Goal: Communication & Community: Participate in discussion

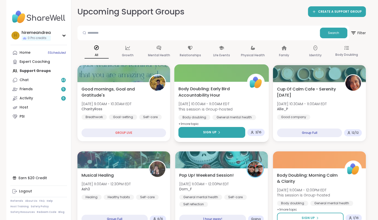
drag, startPoint x: 226, startPoint y: 131, endPoint x: 216, endPoint y: 133, distance: 10.9
click at [216, 133] on span "Sign Up" at bounding box center [209, 132] width 13 height 5
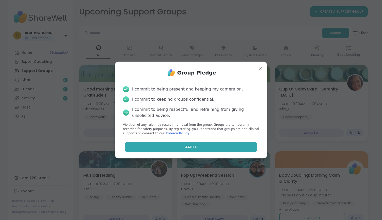
click at [206, 144] on button "Agree" at bounding box center [191, 147] width 132 height 11
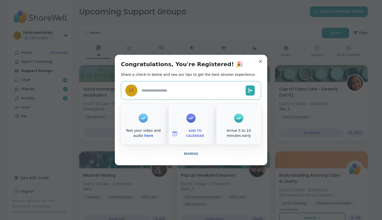
type textarea "*"
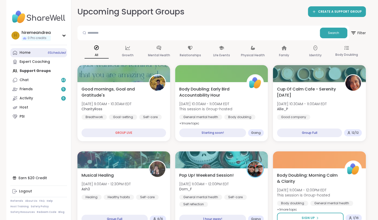
click at [21, 54] on div "Home 6 Scheduled" at bounding box center [25, 52] width 11 height 5
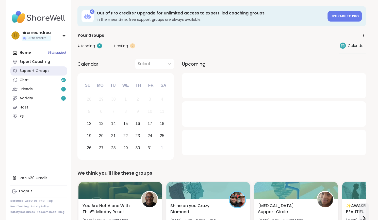
click at [22, 69] on div "Support Groups" at bounding box center [35, 71] width 30 height 5
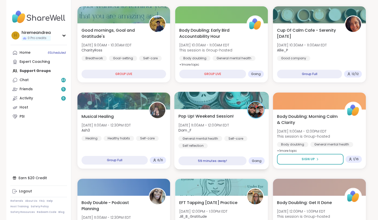
scroll to position [59, 0]
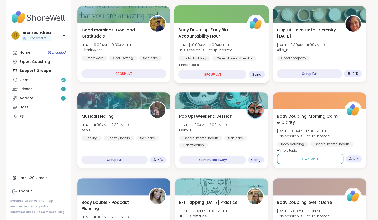
click at [228, 66] on div "Body Doubling: Early Bird Accountability Hour [DATE] 10:00AM - 11:00AM EDT This…" at bounding box center [221, 53] width 95 height 60
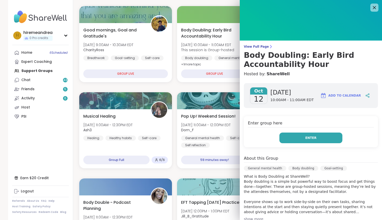
drag, startPoint x: 297, startPoint y: 139, endPoint x: 291, endPoint y: 138, distance: 6.5
click at [291, 138] on button "Enter" at bounding box center [310, 138] width 63 height 11
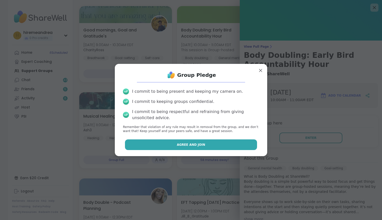
click at [206, 143] on button "Agree and Join" at bounding box center [191, 145] width 132 height 11
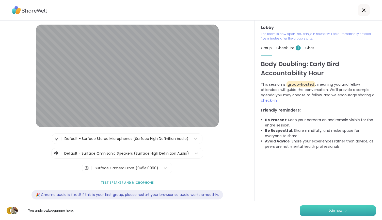
click at [324, 213] on button "Join now" at bounding box center [338, 211] width 76 height 11
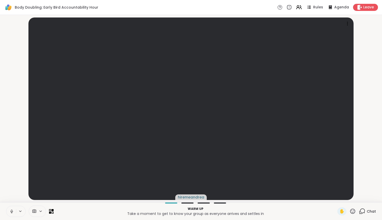
click at [13, 211] on icon at bounding box center [11, 212] width 5 height 5
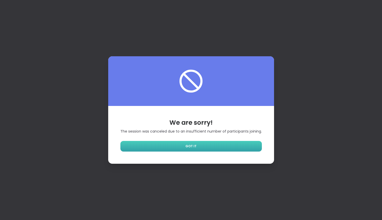
click at [214, 147] on link "GOT IT" at bounding box center [190, 146] width 141 height 11
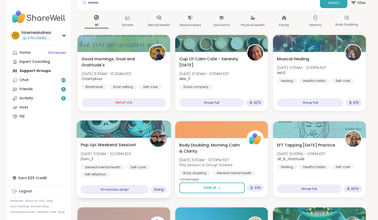
scroll to position [30, 0]
